Goal: Information Seeking & Learning: Learn about a topic

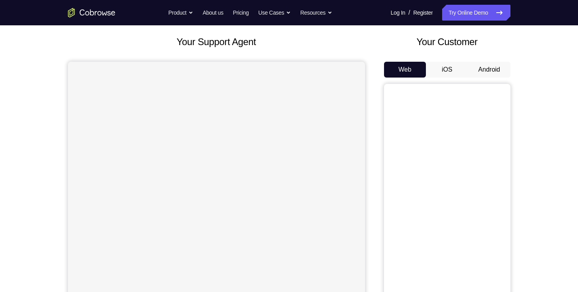
click at [447, 67] on button "iOS" at bounding box center [447, 70] width 42 height 16
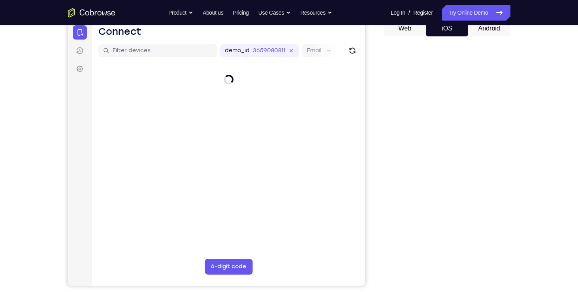
scroll to position [53, 0]
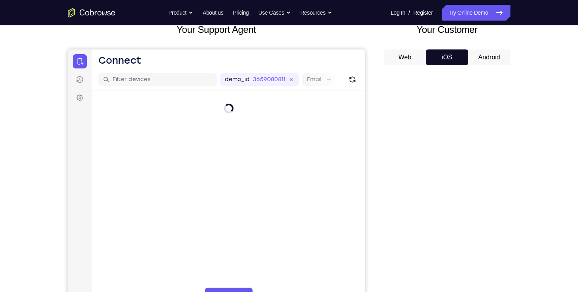
click at [489, 53] on button "Android" at bounding box center [489, 57] width 42 height 16
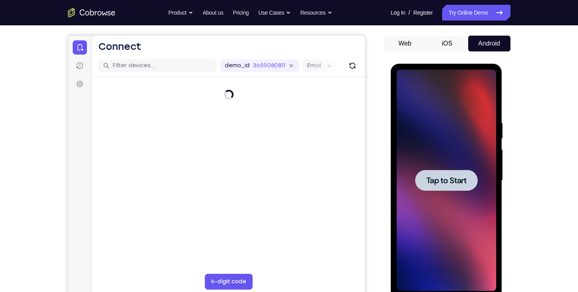
scroll to position [0, 0]
click at [444, 177] on span "Tap to Start" at bounding box center [446, 180] width 40 height 8
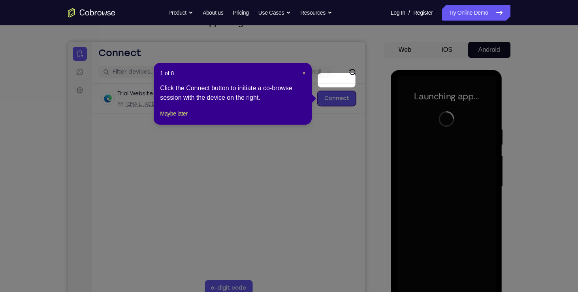
scroll to position [82, 0]
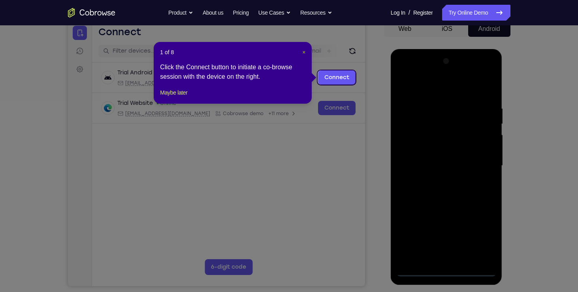
click at [304, 50] on span "×" at bounding box center [303, 52] width 3 height 6
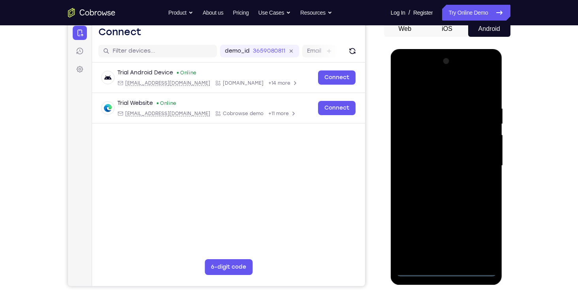
click at [443, 268] on div at bounding box center [447, 165] width 100 height 221
click at [428, 253] on div at bounding box center [447, 165] width 100 height 221
click at [419, 273] on div at bounding box center [447, 165] width 100 height 221
click at [419, 271] on div at bounding box center [447, 165] width 100 height 221
click at [480, 236] on div at bounding box center [447, 165] width 100 height 221
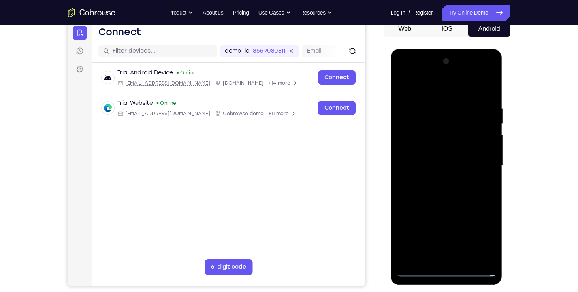
click at [405, 72] on div at bounding box center [447, 165] width 100 height 221
click at [412, 139] on div at bounding box center [447, 165] width 100 height 221
click at [424, 162] on div at bounding box center [447, 165] width 100 height 221
click at [424, 156] on div at bounding box center [447, 165] width 100 height 221
click at [431, 171] on div at bounding box center [447, 165] width 100 height 221
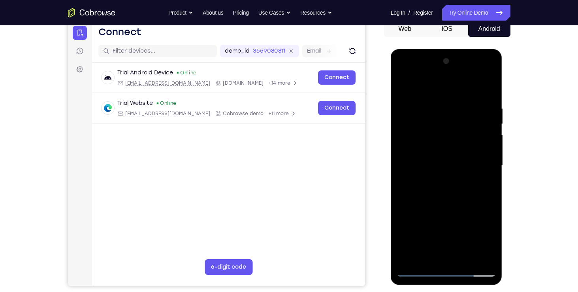
click at [434, 219] on div at bounding box center [447, 165] width 100 height 221
click at [448, 185] on div at bounding box center [447, 165] width 100 height 221
click at [484, 145] on div at bounding box center [447, 165] width 100 height 221
drag, startPoint x: 441, startPoint y: 198, endPoint x: 437, endPoint y: 109, distance: 89.8
click at [437, 109] on div at bounding box center [447, 165] width 100 height 221
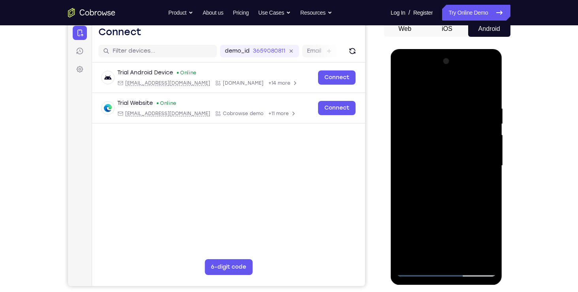
click at [462, 250] on div at bounding box center [447, 165] width 100 height 221
click at [445, 255] on div at bounding box center [447, 165] width 100 height 221
click at [429, 151] on div at bounding box center [447, 165] width 100 height 221
click at [445, 178] on div at bounding box center [447, 165] width 100 height 221
click at [442, 237] on div at bounding box center [447, 165] width 100 height 221
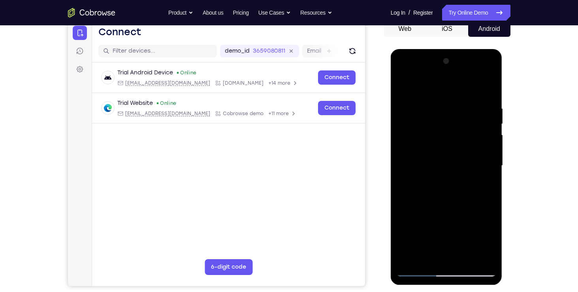
click at [456, 96] on div at bounding box center [447, 165] width 100 height 221
click at [489, 73] on div at bounding box center [447, 165] width 100 height 221
click at [415, 196] on div at bounding box center [447, 165] width 100 height 221
drag, startPoint x: 418, startPoint y: 124, endPoint x: 435, endPoint y: 169, distance: 47.6
click at [435, 169] on div at bounding box center [447, 165] width 100 height 221
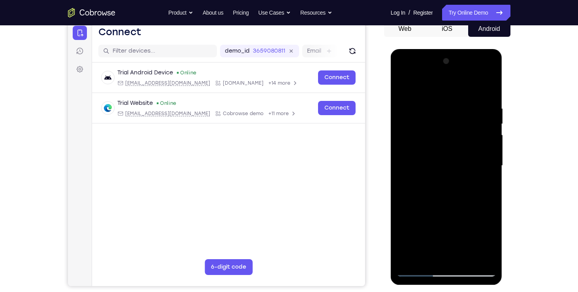
click at [435, 169] on div at bounding box center [447, 165] width 100 height 221
click at [487, 72] on div at bounding box center [447, 165] width 100 height 221
click at [457, 222] on div at bounding box center [447, 165] width 100 height 221
click at [477, 180] on div at bounding box center [447, 165] width 100 height 221
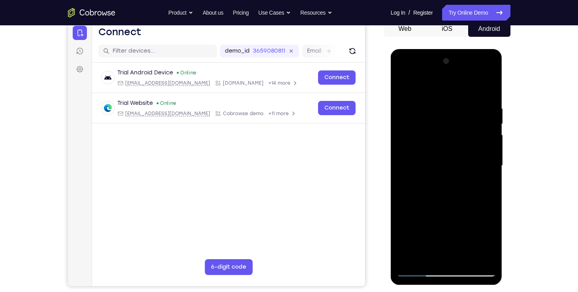
click at [428, 175] on div at bounding box center [447, 165] width 100 height 221
click at [418, 269] on div at bounding box center [447, 165] width 100 height 221
click at [453, 96] on div at bounding box center [447, 165] width 100 height 221
click at [419, 273] on div at bounding box center [447, 165] width 100 height 221
click at [402, 85] on div at bounding box center [447, 165] width 100 height 221
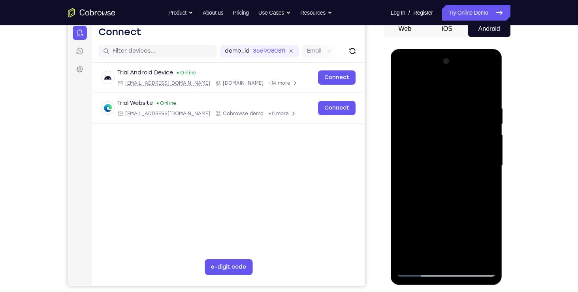
click at [402, 85] on div at bounding box center [447, 165] width 100 height 221
click at [466, 100] on div at bounding box center [447, 165] width 100 height 221
click at [464, 122] on div at bounding box center [447, 165] width 100 height 221
click at [472, 122] on div at bounding box center [447, 165] width 100 height 221
click at [419, 268] on div at bounding box center [447, 165] width 100 height 221
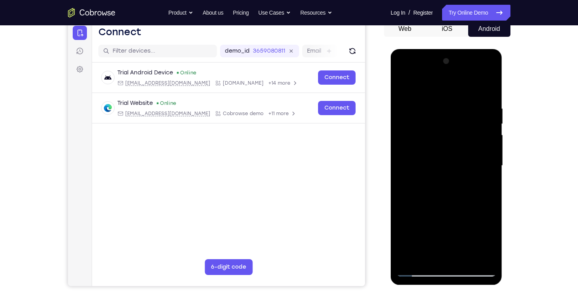
drag, startPoint x: 436, startPoint y: 214, endPoint x: 433, endPoint y: 154, distance: 60.2
click at [433, 154] on div at bounding box center [447, 165] width 100 height 221
click at [475, 146] on div at bounding box center [447, 165] width 100 height 221
drag, startPoint x: 456, startPoint y: 205, endPoint x: 450, endPoint y: 122, distance: 83.9
click at [450, 122] on div at bounding box center [447, 165] width 100 height 221
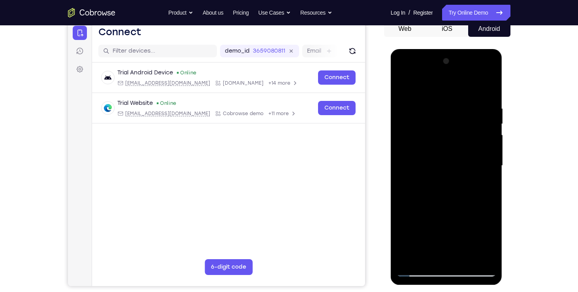
drag, startPoint x: 442, startPoint y: 88, endPoint x: 449, endPoint y: 172, distance: 84.5
click at [449, 172] on div at bounding box center [447, 165] width 100 height 221
click at [415, 86] on div at bounding box center [447, 165] width 100 height 221
click at [458, 109] on div at bounding box center [447, 165] width 100 height 221
drag, startPoint x: 425, startPoint y: 233, endPoint x: 434, endPoint y: 125, distance: 107.9
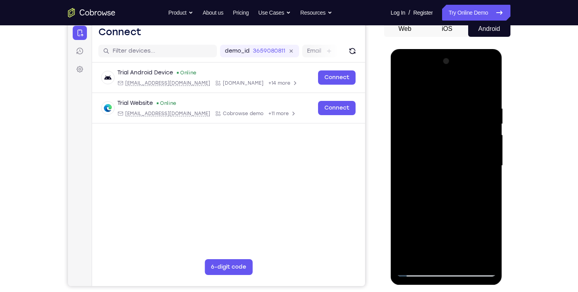
click at [434, 125] on div at bounding box center [447, 165] width 100 height 221
drag, startPoint x: 424, startPoint y: 218, endPoint x: 431, endPoint y: 137, distance: 80.9
click at [431, 137] on div at bounding box center [447, 165] width 100 height 221
drag, startPoint x: 437, startPoint y: 213, endPoint x: 439, endPoint y: 136, distance: 77.1
click at [439, 136] on div at bounding box center [447, 165] width 100 height 221
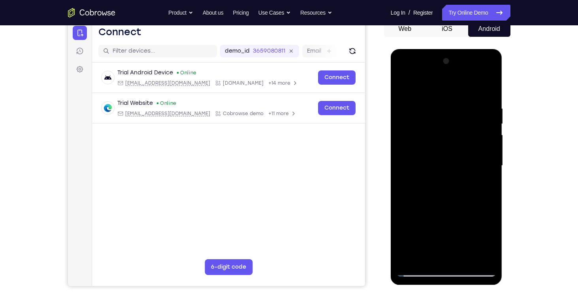
click at [417, 270] on div at bounding box center [447, 165] width 100 height 221
click at [402, 105] on div at bounding box center [447, 165] width 100 height 221
click at [473, 253] on div at bounding box center [447, 165] width 100 height 221
click at [421, 270] on div at bounding box center [447, 165] width 100 height 221
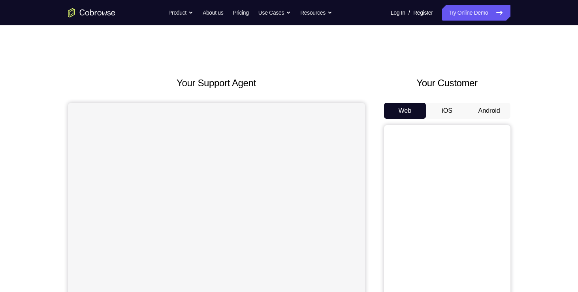
click at [489, 109] on button "Android" at bounding box center [489, 111] width 42 height 16
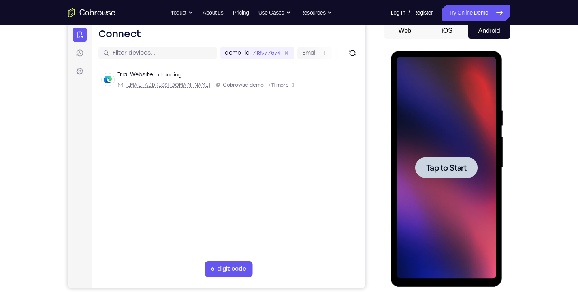
click at [454, 164] on span "Tap to Start" at bounding box center [446, 168] width 40 height 8
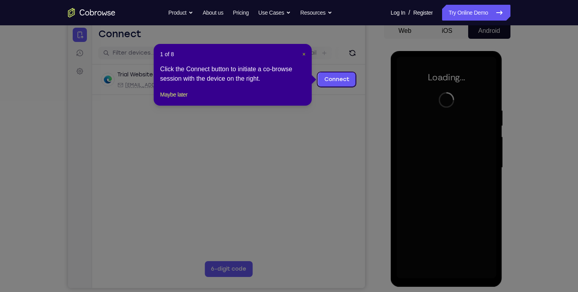
click at [303, 55] on span "×" at bounding box center [303, 54] width 3 height 6
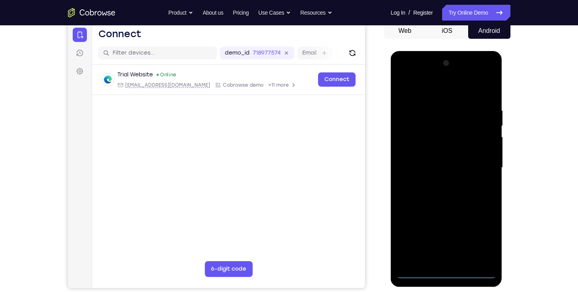
click at [441, 277] on div at bounding box center [447, 167] width 100 height 221
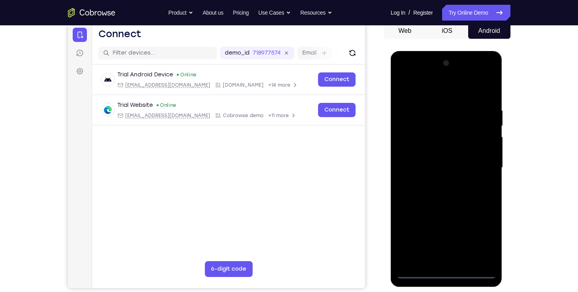
click at [461, 258] on div at bounding box center [447, 167] width 100 height 221
click at [483, 76] on div at bounding box center [447, 167] width 100 height 221
click at [533, 150] on div "Your Support Agent Your Customer Web iOS Android Next Steps We’d be happy to gi…" at bounding box center [289, 205] width 506 height 521
click at [417, 274] on div at bounding box center [447, 167] width 100 height 221
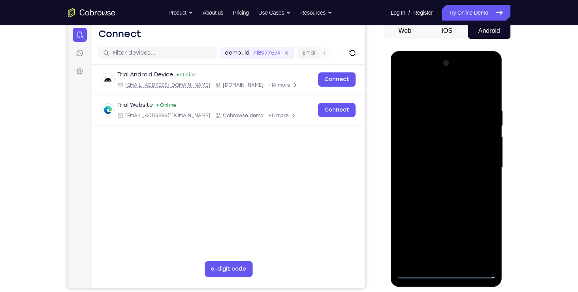
click at [431, 256] on div at bounding box center [447, 167] width 100 height 221
click at [487, 76] on div at bounding box center [447, 167] width 100 height 221
click at [416, 280] on div at bounding box center [447, 169] width 112 height 236
click at [418, 273] on div at bounding box center [447, 167] width 100 height 221
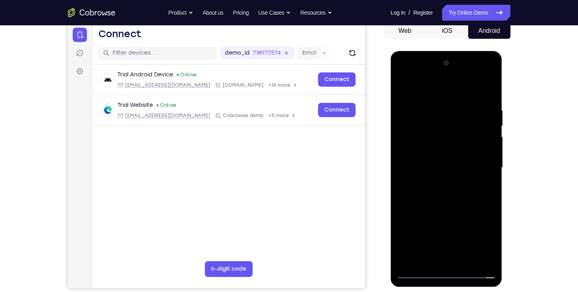
click at [471, 236] on div at bounding box center [447, 167] width 100 height 221
click at [477, 236] on div at bounding box center [447, 167] width 100 height 221
click at [407, 74] on div at bounding box center [447, 167] width 100 height 221
click at [410, 145] on div at bounding box center [447, 167] width 100 height 221
click at [428, 167] on div at bounding box center [447, 167] width 100 height 221
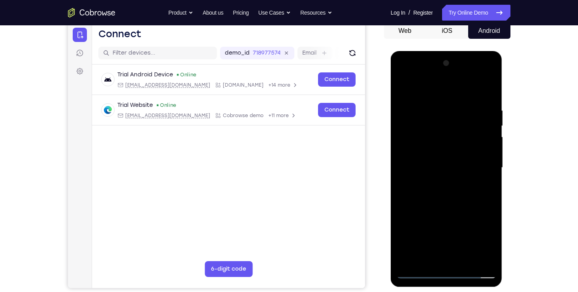
click at [429, 163] on div at bounding box center [447, 167] width 100 height 221
click at [486, 163] on div at bounding box center [447, 167] width 100 height 221
click at [441, 179] on div at bounding box center [447, 167] width 100 height 221
click at [452, 183] on div at bounding box center [447, 167] width 100 height 221
click at [437, 146] on div at bounding box center [447, 167] width 100 height 221
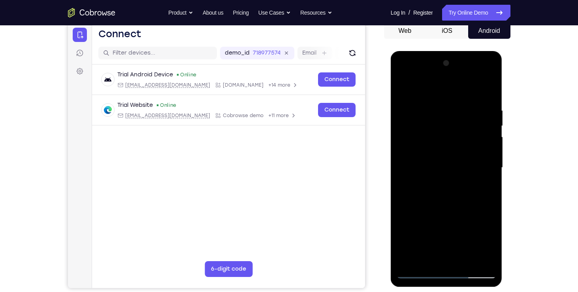
click at [444, 177] on div at bounding box center [447, 167] width 100 height 221
click at [456, 188] on div at bounding box center [447, 167] width 100 height 221
click at [437, 164] on div at bounding box center [447, 167] width 100 height 221
click at [435, 175] on div at bounding box center [447, 167] width 100 height 221
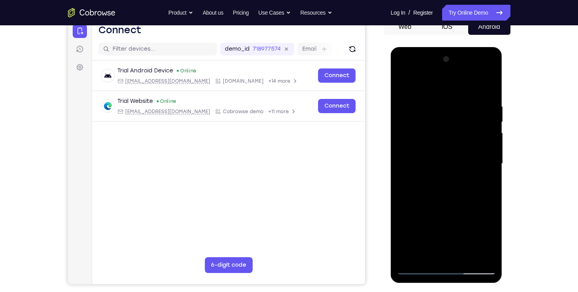
scroll to position [87, 0]
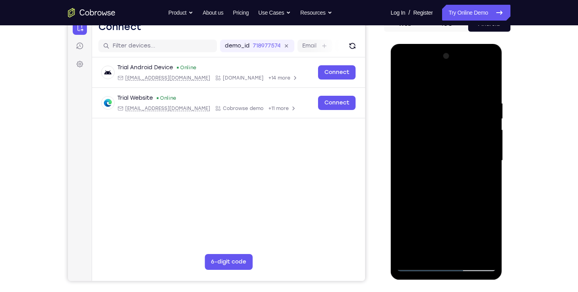
click at [446, 180] on div at bounding box center [447, 160] width 100 height 221
click at [444, 171] on div at bounding box center [447, 160] width 100 height 221
click at [463, 179] on div at bounding box center [447, 160] width 100 height 221
click at [452, 156] on div at bounding box center [447, 160] width 100 height 221
click at [420, 264] on div at bounding box center [447, 160] width 100 height 221
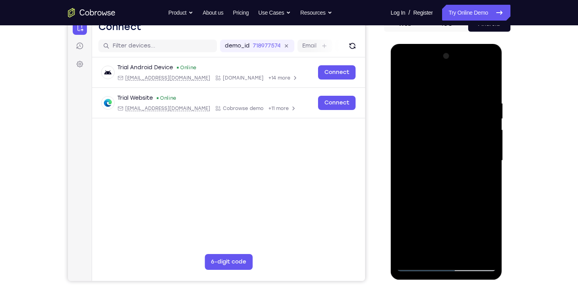
click at [447, 212] on div at bounding box center [447, 160] width 100 height 221
click at [432, 153] on div at bounding box center [447, 160] width 100 height 221
click at [430, 120] on div at bounding box center [447, 160] width 100 height 221
click at [435, 138] on div at bounding box center [447, 160] width 100 height 221
click at [460, 191] on div at bounding box center [447, 160] width 100 height 221
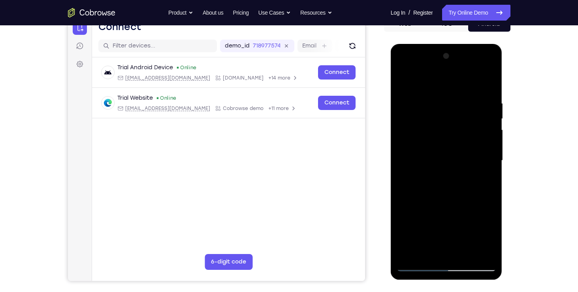
click at [458, 152] on div at bounding box center [447, 160] width 100 height 221
click at [454, 121] on div at bounding box center [447, 160] width 100 height 221
click at [458, 139] on div at bounding box center [447, 160] width 100 height 221
click at [409, 146] on div at bounding box center [447, 160] width 100 height 221
click at [486, 146] on div at bounding box center [447, 160] width 100 height 221
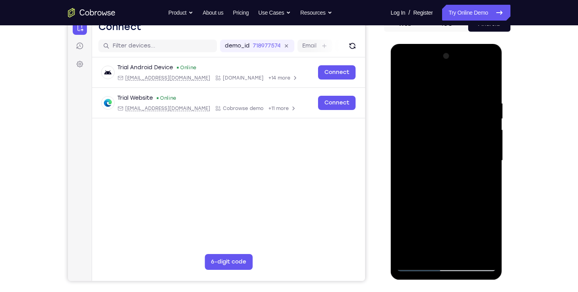
click at [443, 162] on div at bounding box center [447, 160] width 100 height 221
click at [448, 166] on div at bounding box center [447, 160] width 100 height 221
click at [453, 185] on div at bounding box center [447, 160] width 100 height 221
click at [443, 182] on div at bounding box center [447, 160] width 100 height 221
click at [447, 162] on div at bounding box center [447, 160] width 100 height 221
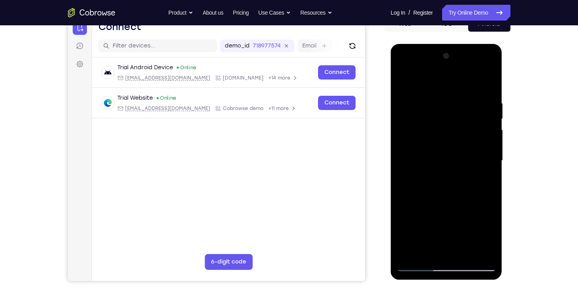
click at [448, 183] on div at bounding box center [447, 160] width 100 height 221
click at [446, 148] on div at bounding box center [447, 160] width 100 height 221
click at [446, 163] on div at bounding box center [447, 160] width 100 height 221
click at [451, 183] on div at bounding box center [447, 160] width 100 height 221
